Goal: Check status: Check status

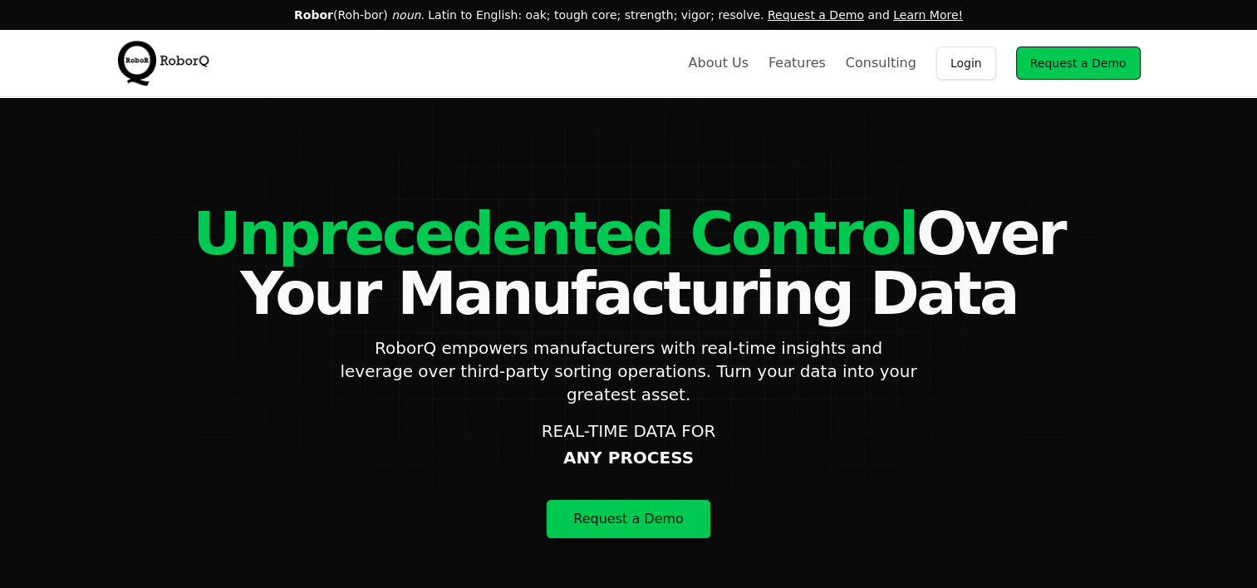
click at [960, 71] on link "Login" at bounding box center [967, 63] width 60 height 33
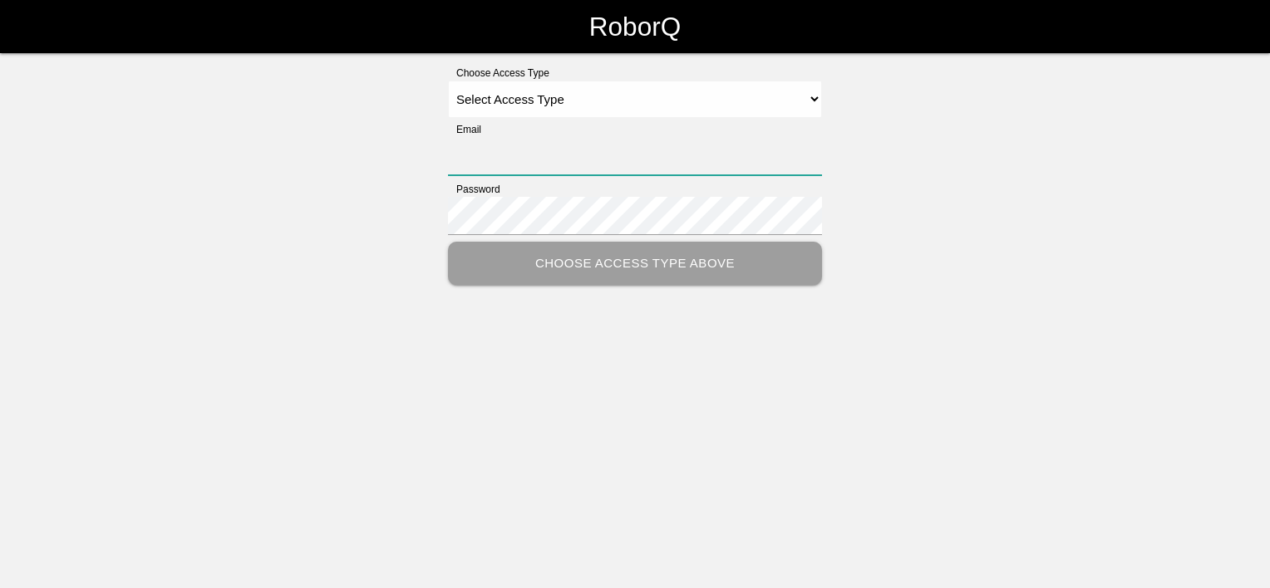
type input "[PERSON_NAME][EMAIL_ADDRESS][PERSON_NAME][DOMAIN_NAME]"
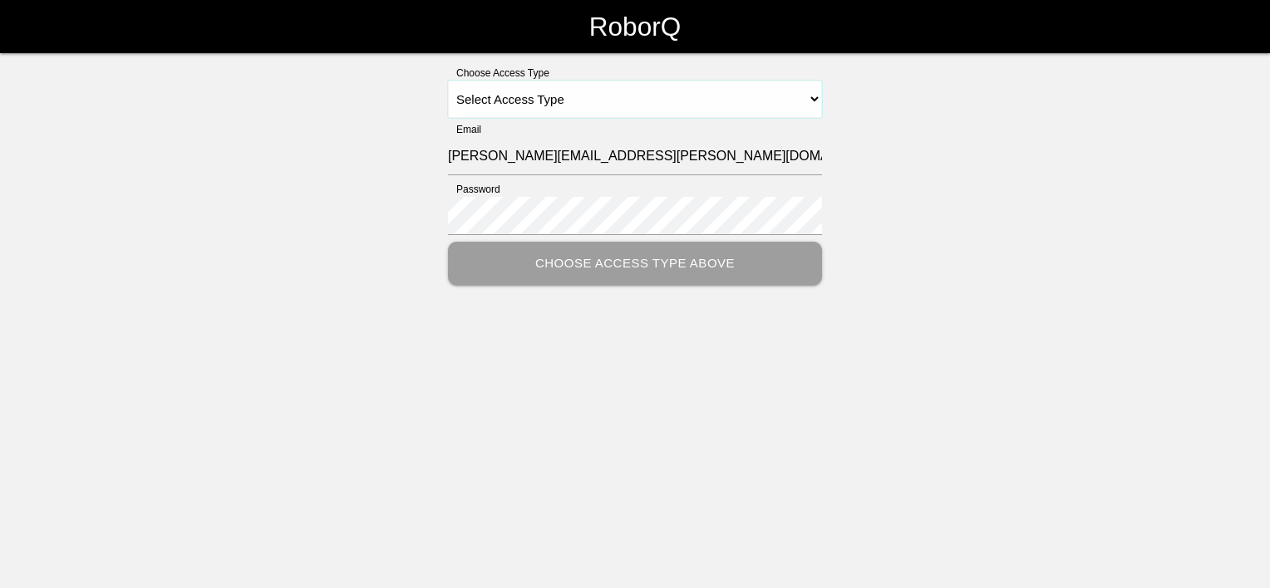
click at [495, 103] on select "Select Access Type Admin Customer Supervisor Worker" at bounding box center [635, 99] width 374 height 37
select select "Customer"
click at [448, 81] on select "Select Access Type Admin Customer Supervisor Worker" at bounding box center [635, 99] width 374 height 37
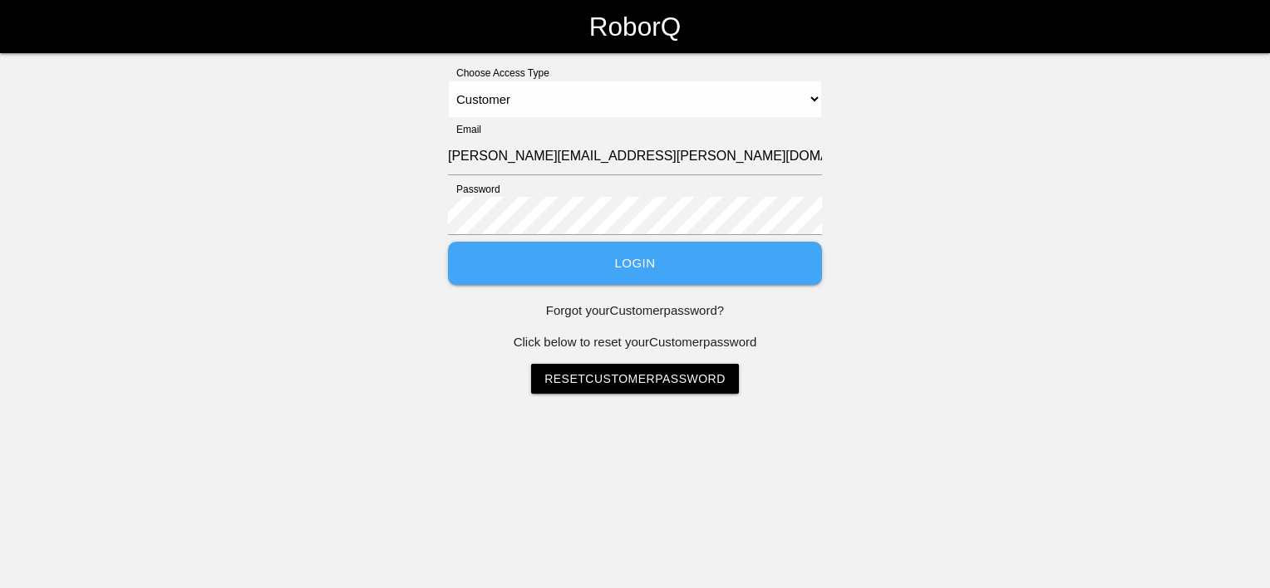
click at [555, 266] on button "Login" at bounding box center [635, 264] width 374 height 44
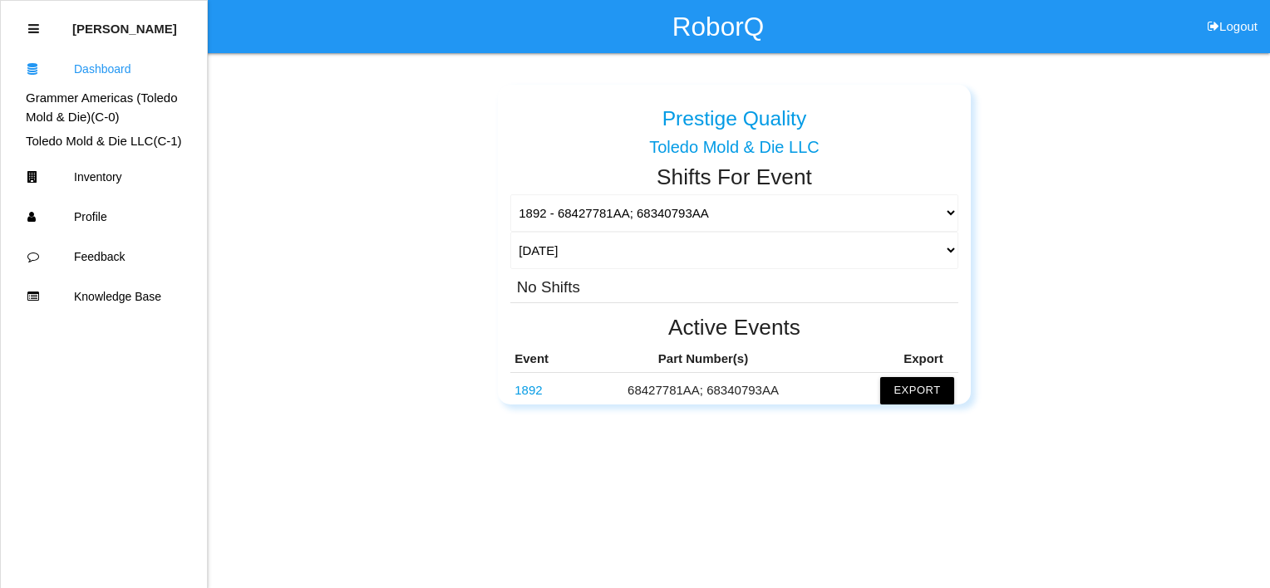
click at [599, 274] on div "No Shifts" at bounding box center [733, 285] width 447 height 33
drag, startPoint x: 647, startPoint y: 271, endPoint x: 602, endPoint y: 267, distance: 45.1
click at [602, 267] on select "[DATE] [DATE] Range Last 7 days (08/13-08/20) Last 30 days (07/21-08/20) Last 6…" at bounding box center [733, 250] width 447 height 37
click at [510, 232] on select "[DATE] [DATE] Range Last 7 days (08/13-08/20) Last 30 days (07/21-08/20) Last 6…" at bounding box center [733, 250] width 447 height 37
click at [431, 268] on div "Prestige Quality Grammer Americas ([GEOGRAPHIC_DATA] Mold & Die) Prestige Quali…" at bounding box center [734, 238] width 970 height 332
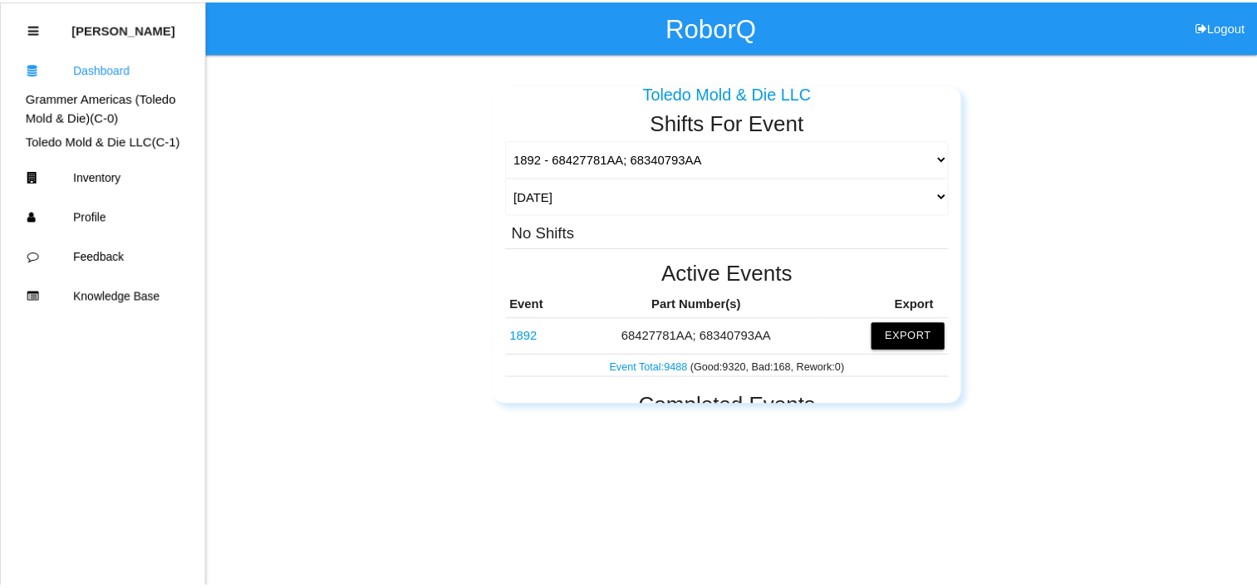
scroll to position [83, 0]
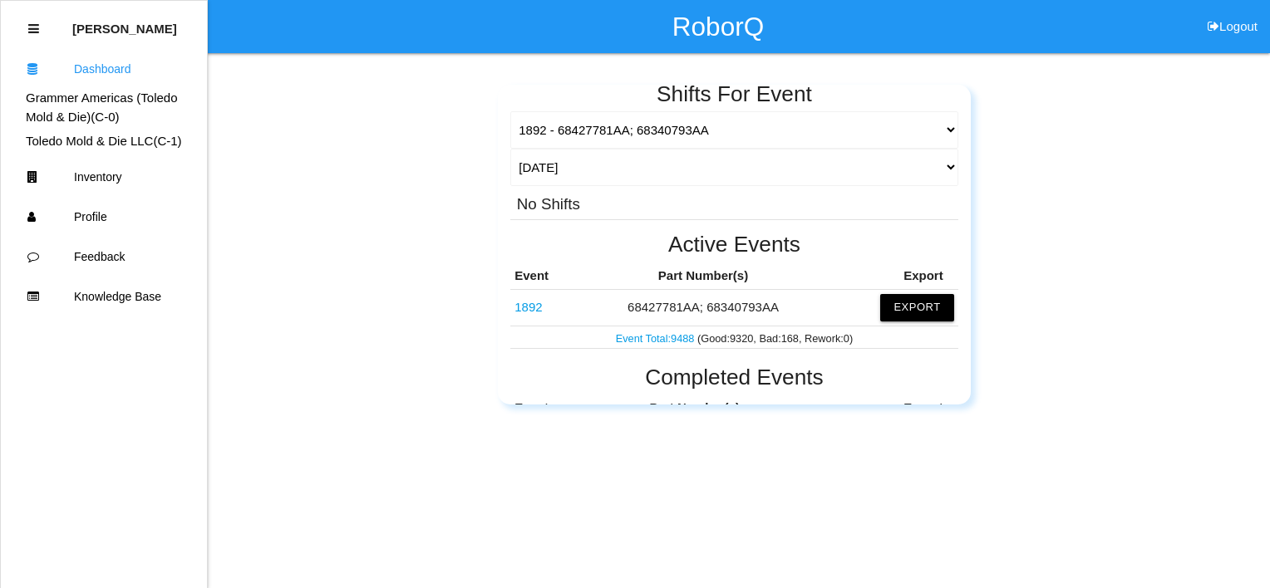
click at [536, 310] on link "1892" at bounding box center [527, 307] width 27 height 14
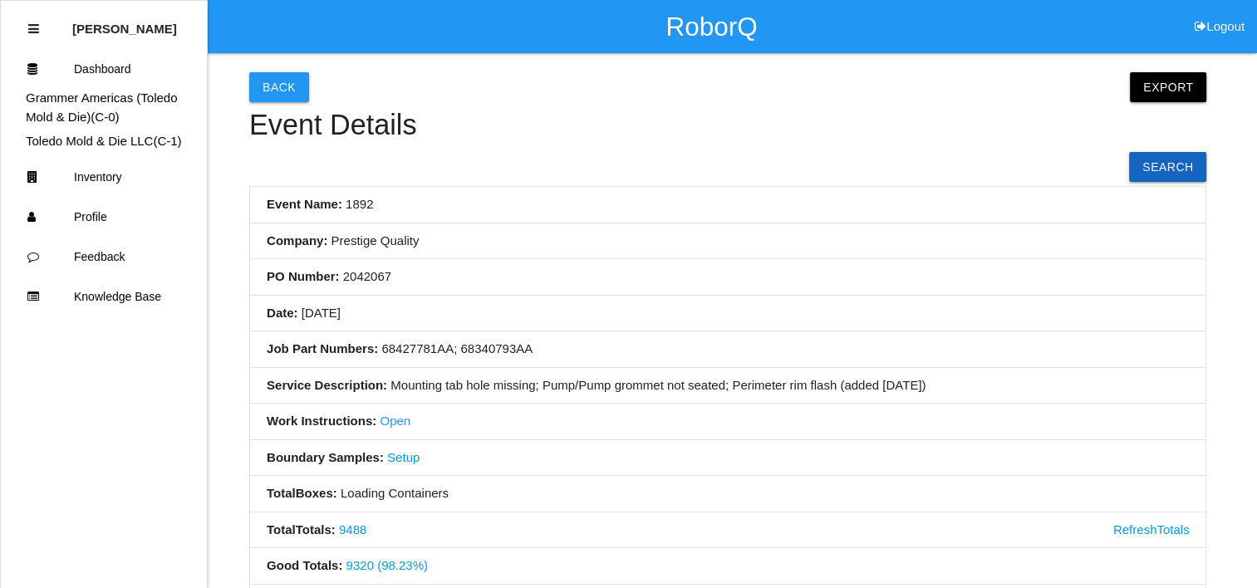
click at [502, 243] on li "Company: Prestige Quality" at bounding box center [728, 242] width 956 height 37
drag, startPoint x: 623, startPoint y: 253, endPoint x: 543, endPoint y: 263, distance: 80.5
click at [543, 263] on li "PO Number: 2042067" at bounding box center [728, 277] width 956 height 37
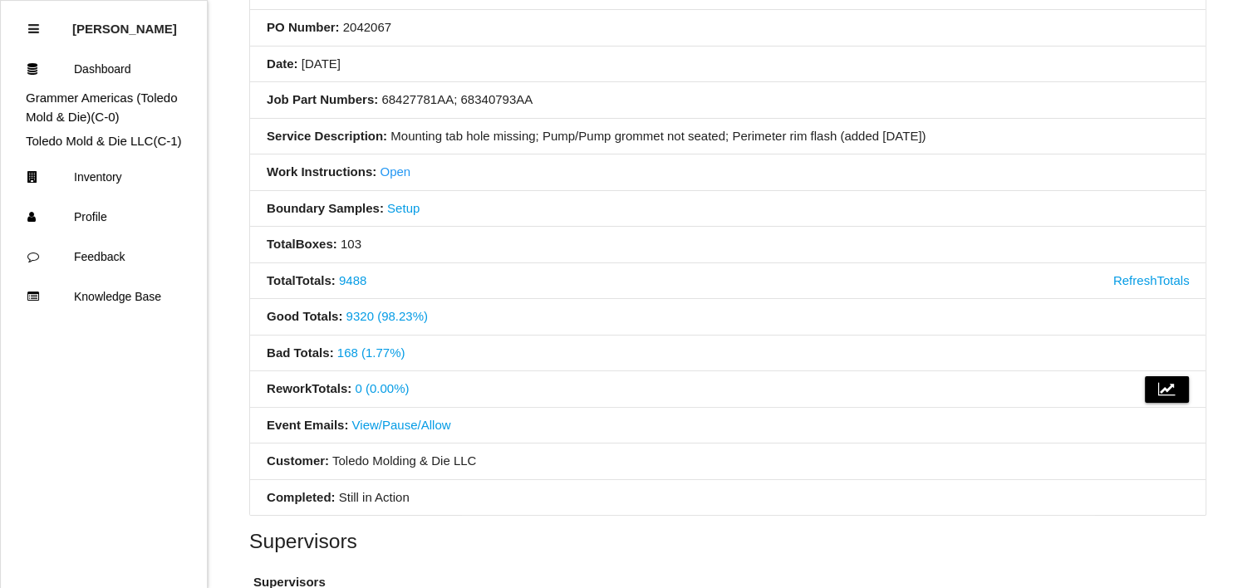
click at [588, 269] on li "Total Totals : 9488 Refresh Totals" at bounding box center [728, 281] width 956 height 37
click at [362, 279] on link "9488" at bounding box center [352, 280] width 27 height 14
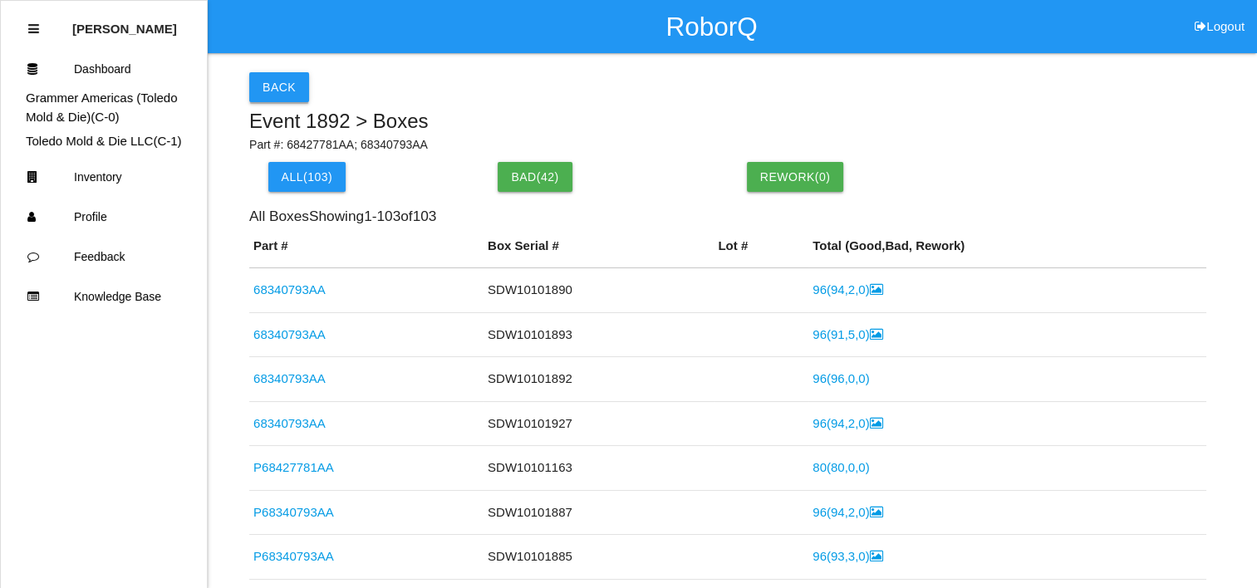
click at [283, 97] on button "Back" at bounding box center [279, 87] width 60 height 30
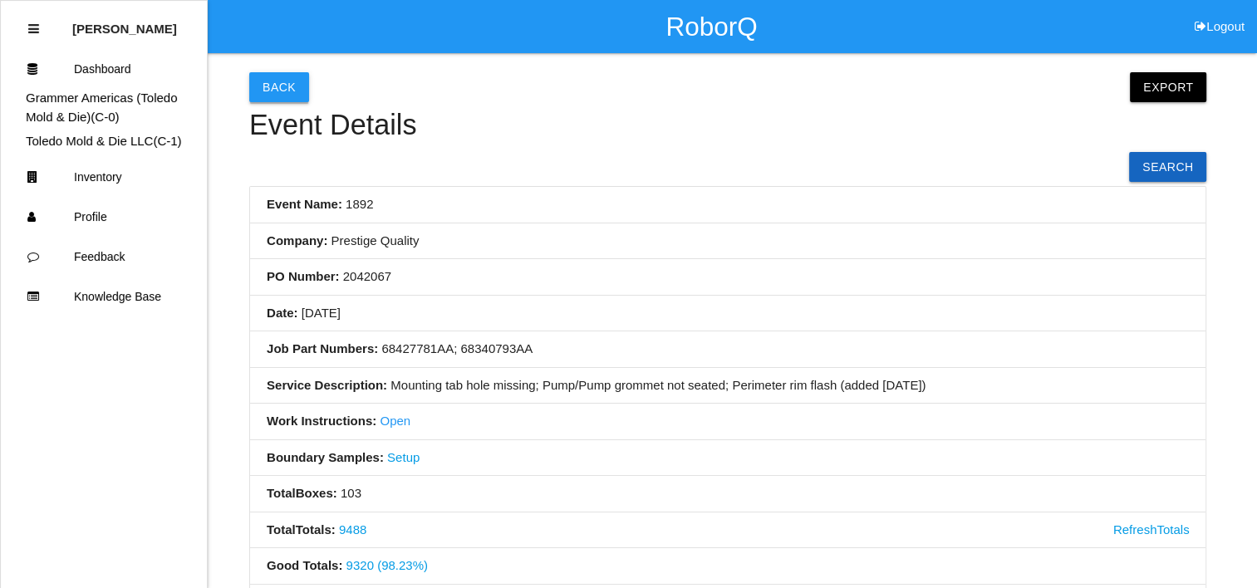
click at [295, 96] on button "Back" at bounding box center [279, 87] width 60 height 30
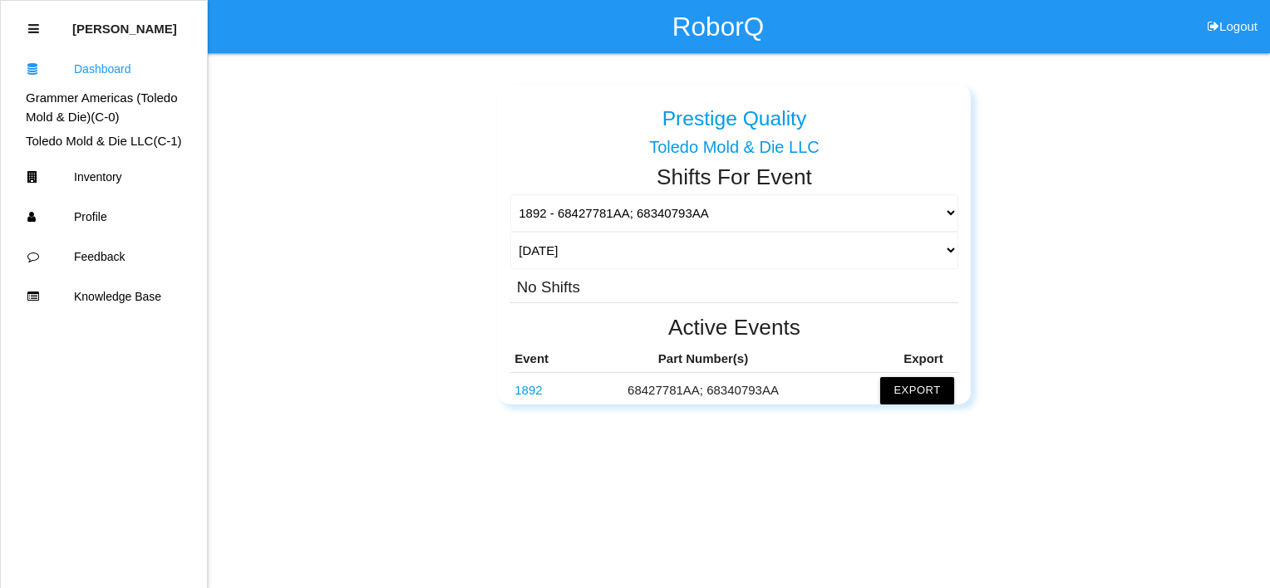
click at [534, 390] on link "1892" at bounding box center [527, 390] width 27 height 14
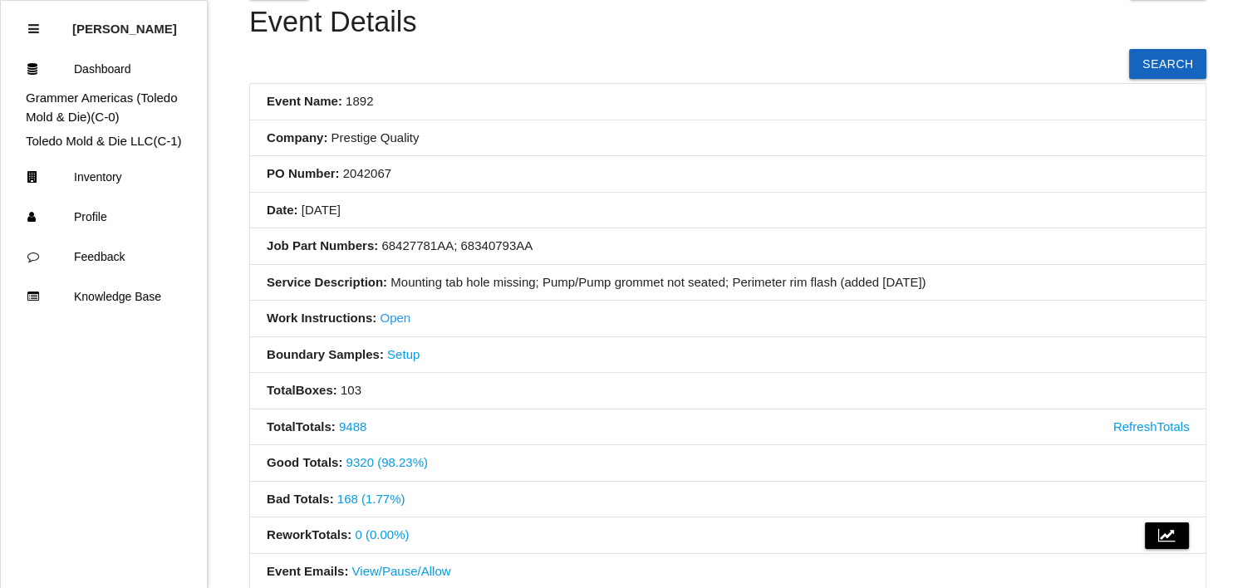
scroll to position [249, 0]
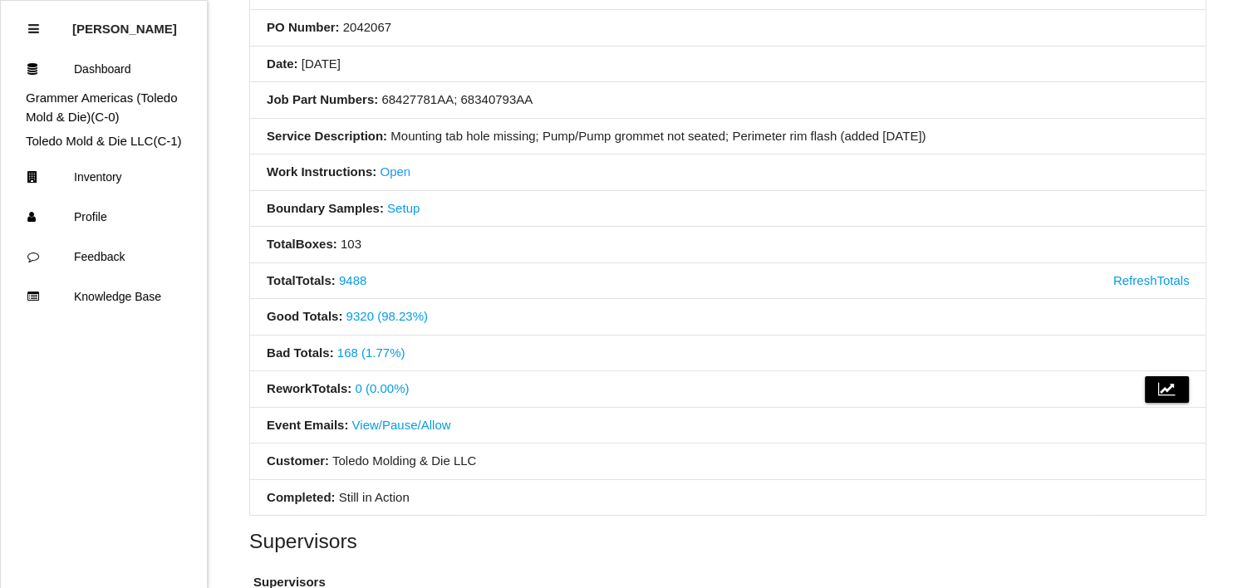
click at [377, 346] on link "168 (1.77%)" at bounding box center [371, 353] width 68 height 14
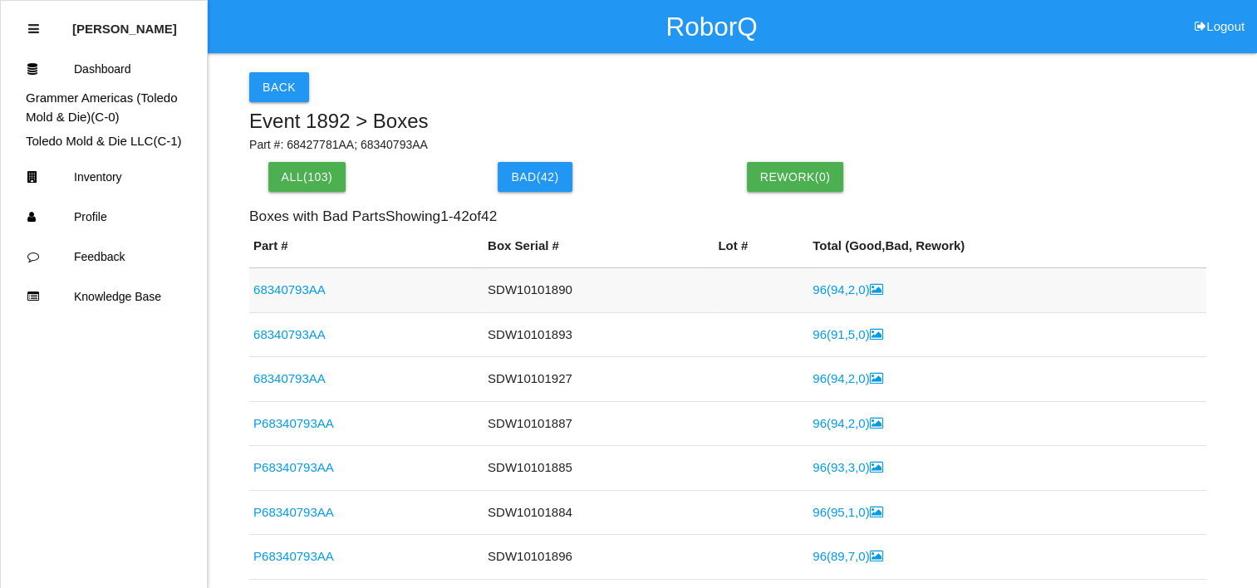
click at [837, 294] on link "96 ( 94 , 2 , 0 )" at bounding box center [848, 290] width 70 height 14
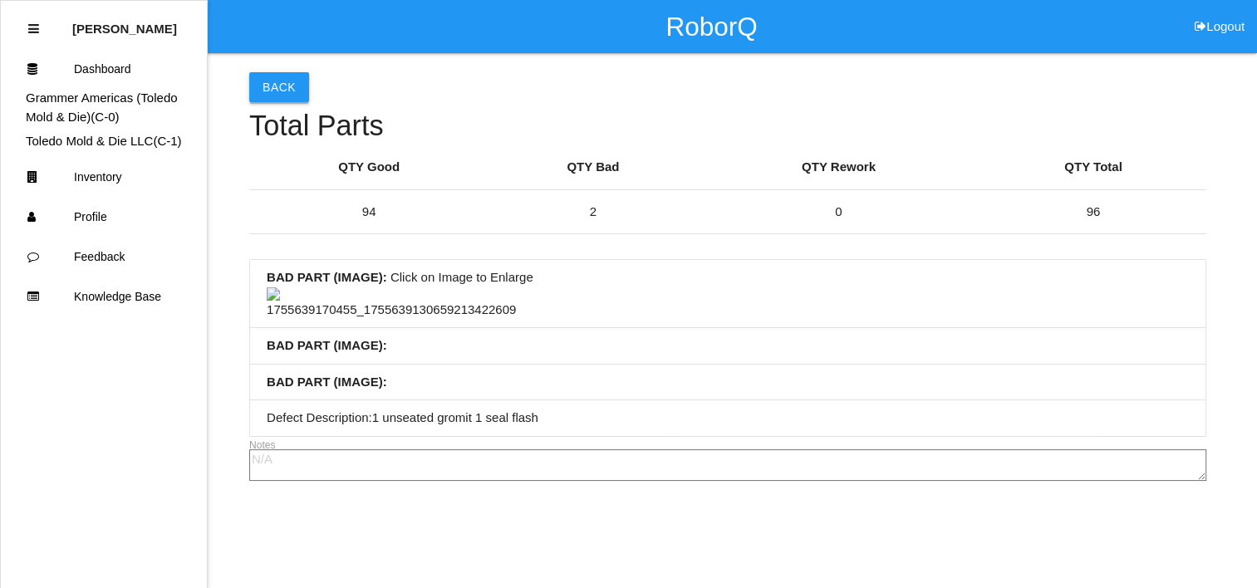
click at [281, 99] on button "Back" at bounding box center [279, 87] width 60 height 30
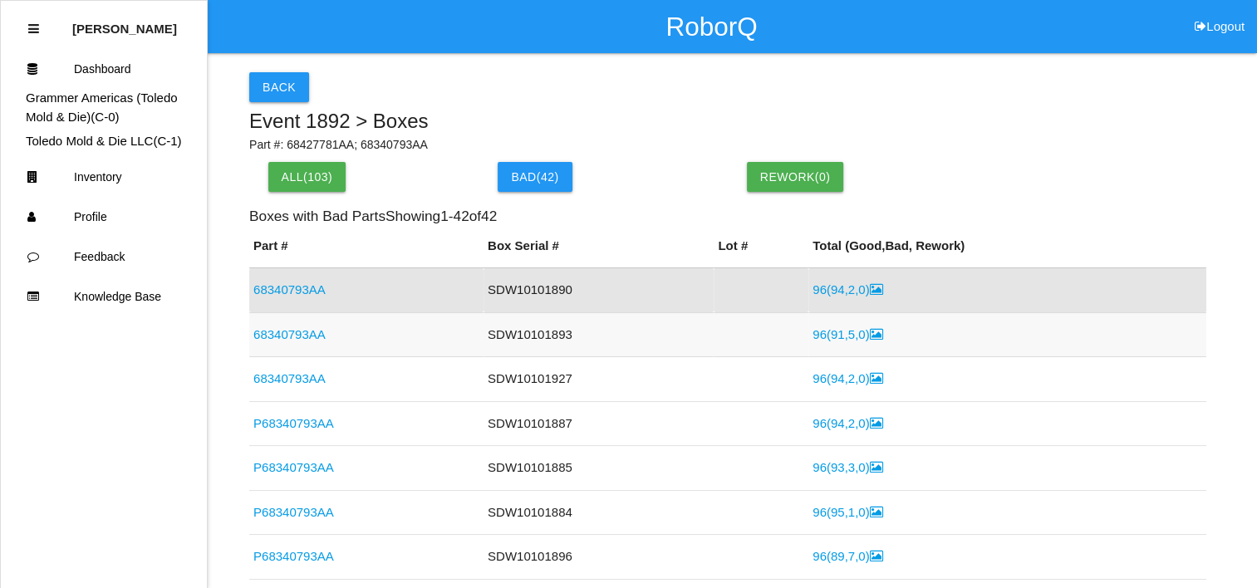
click at [834, 325] on td "96 ( 91 , 5 , 0 )" at bounding box center [1008, 335] width 398 height 45
click at [837, 334] on link "96 ( 91 , 5 , 0 )" at bounding box center [848, 334] width 70 height 14
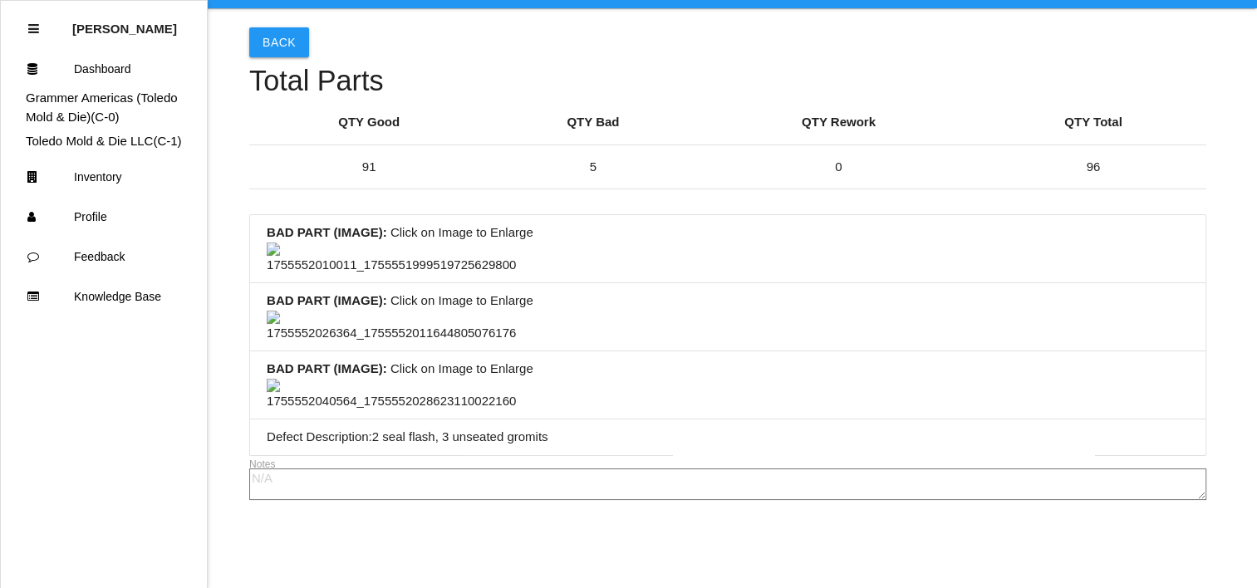
scroll to position [460, 0]
click at [401, 315] on img at bounding box center [391, 327] width 249 height 32
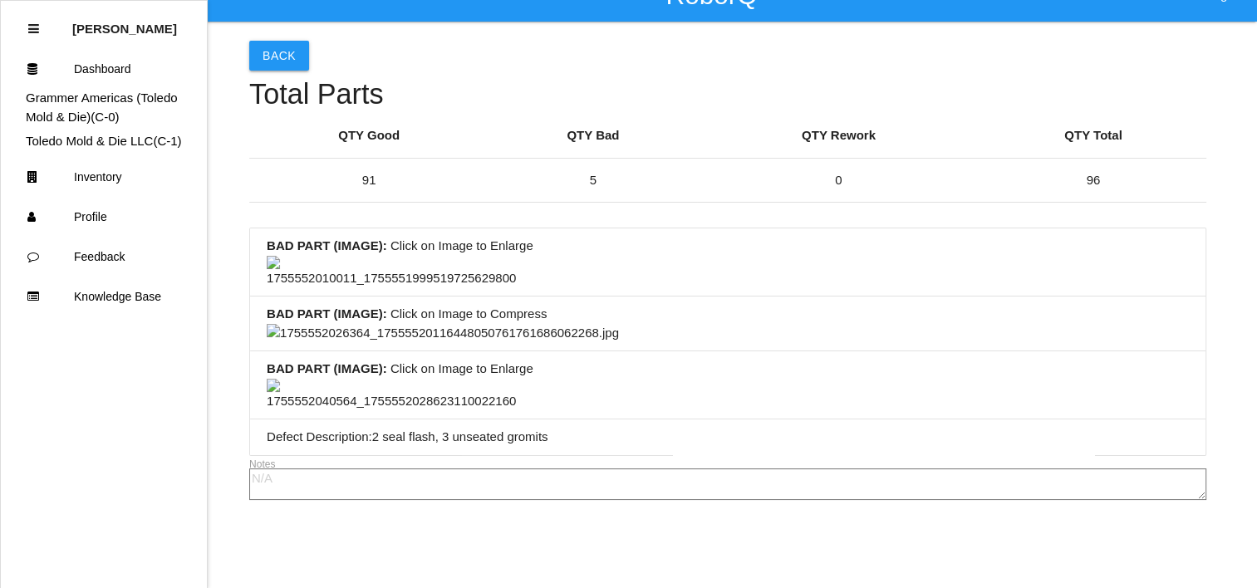
scroll to position [626, 0]
click at [619, 325] on img at bounding box center [443, 333] width 352 height 19
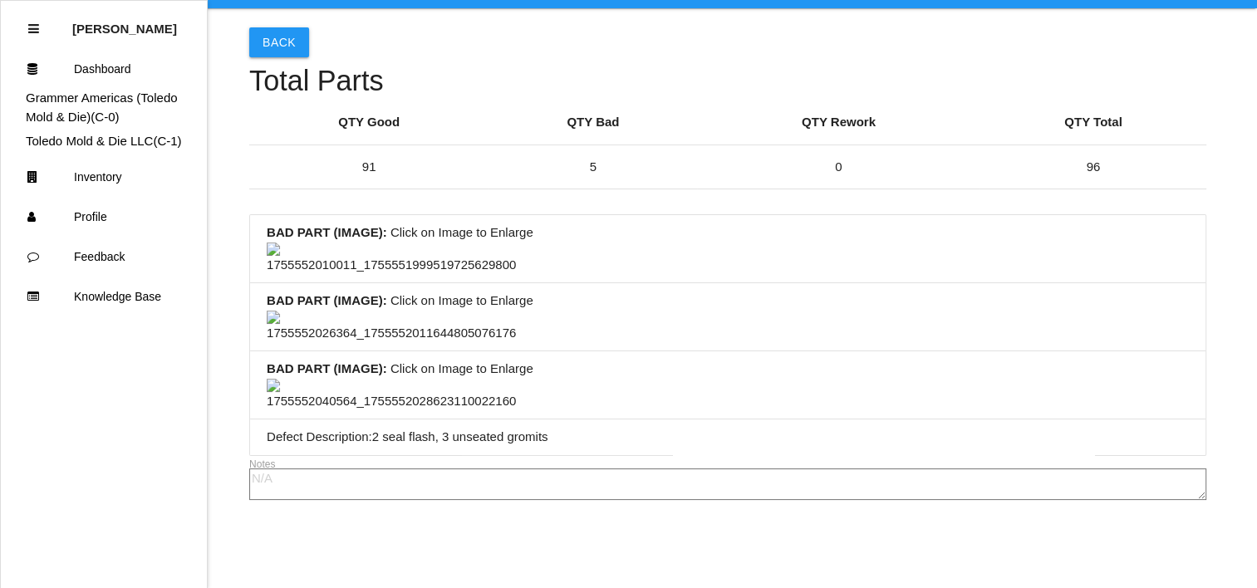
click at [444, 311] on img at bounding box center [391, 327] width 249 height 32
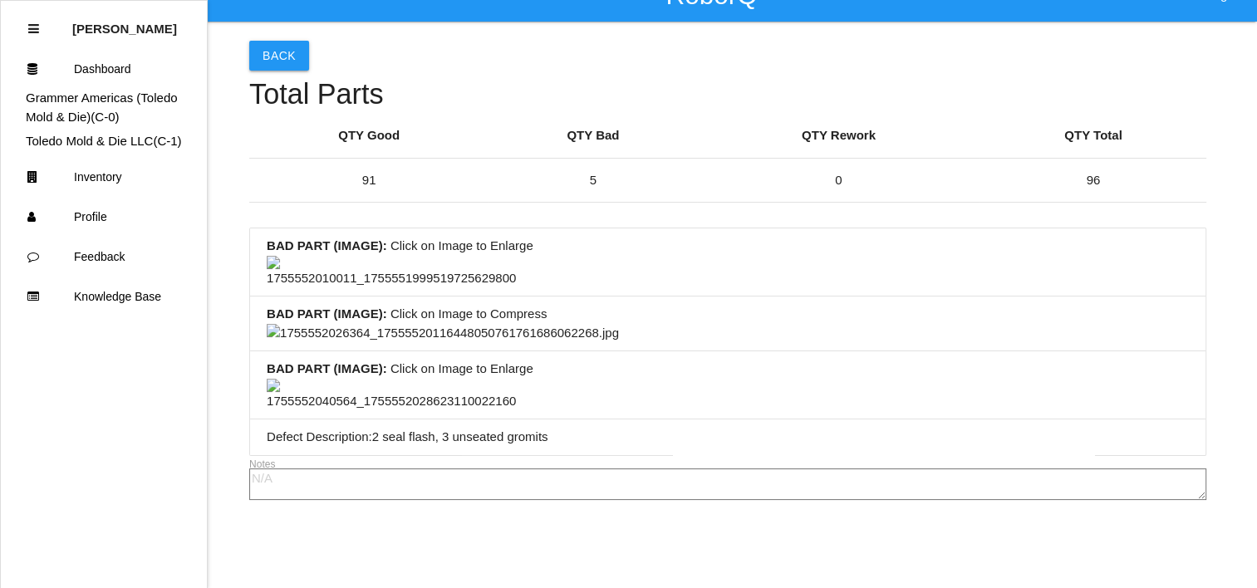
click at [601, 324] on img at bounding box center [443, 333] width 352 height 19
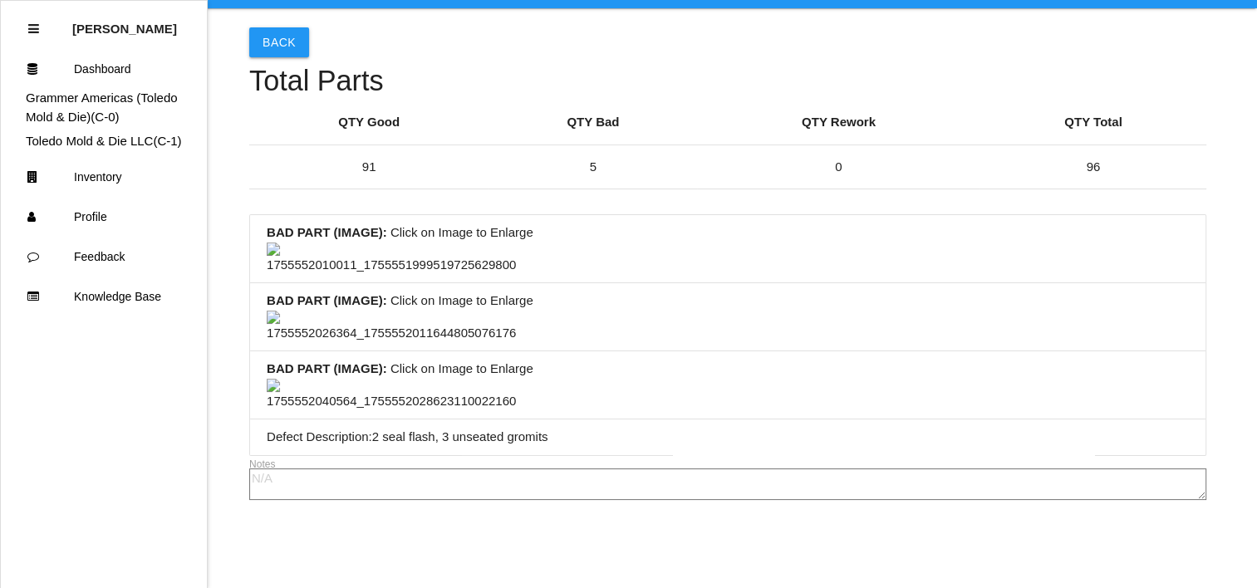
click at [431, 311] on img at bounding box center [391, 327] width 249 height 32
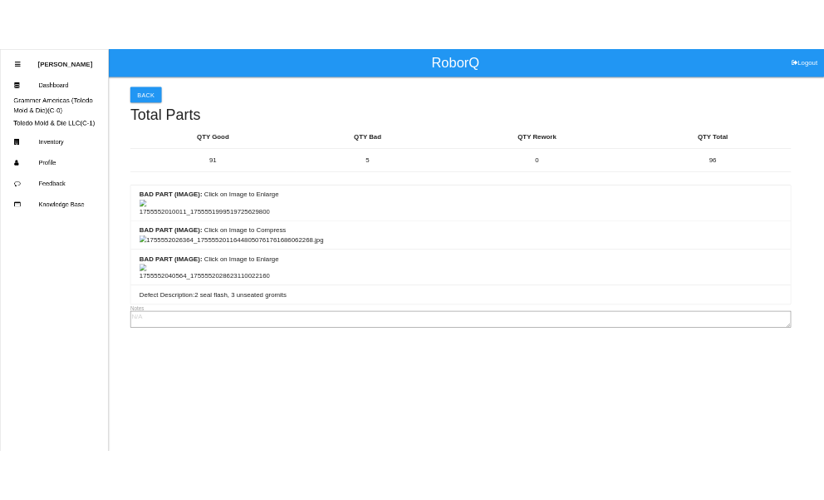
scroll to position [793, 0]
